Goal: Information Seeking & Learning: Learn about a topic

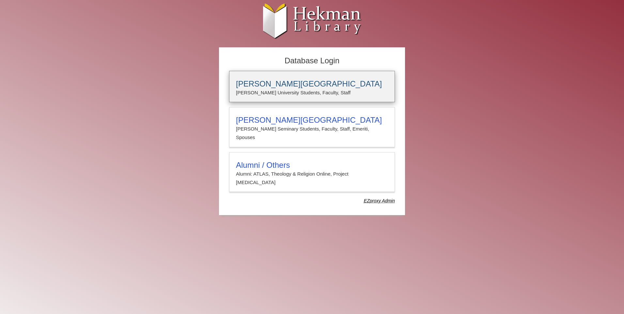
type input "**********"
click at [247, 83] on h3 "Calvin University" at bounding box center [312, 83] width 152 height 9
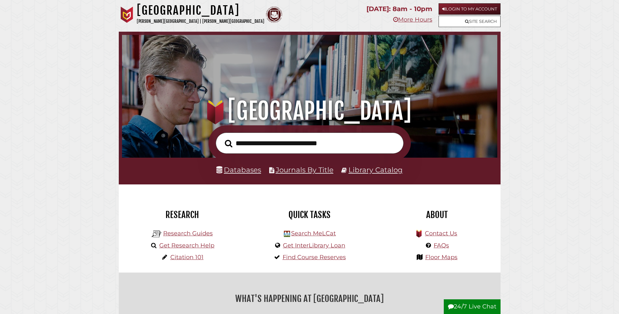
scroll to position [124, 372]
click at [248, 174] on link "Databases" at bounding box center [238, 170] width 45 height 8
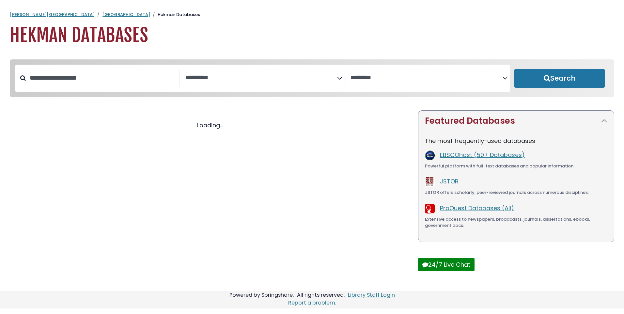
select select "Database Subject Filter"
select select "Database Vendors Filter"
select select "Database Subject Filter"
select select "Database Vendors Filter"
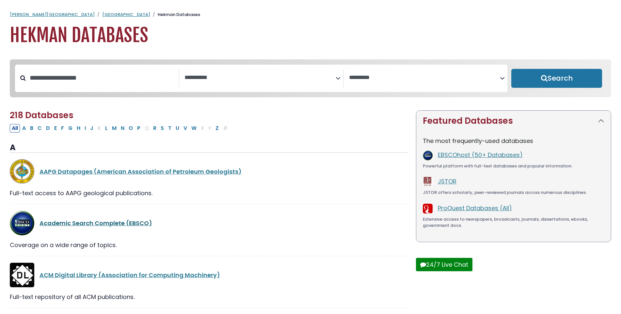
click at [66, 226] on link "Academic Search Complete (EBSCO)" at bounding box center [95, 223] width 113 height 8
